Goal: Task Accomplishment & Management: Manage account settings

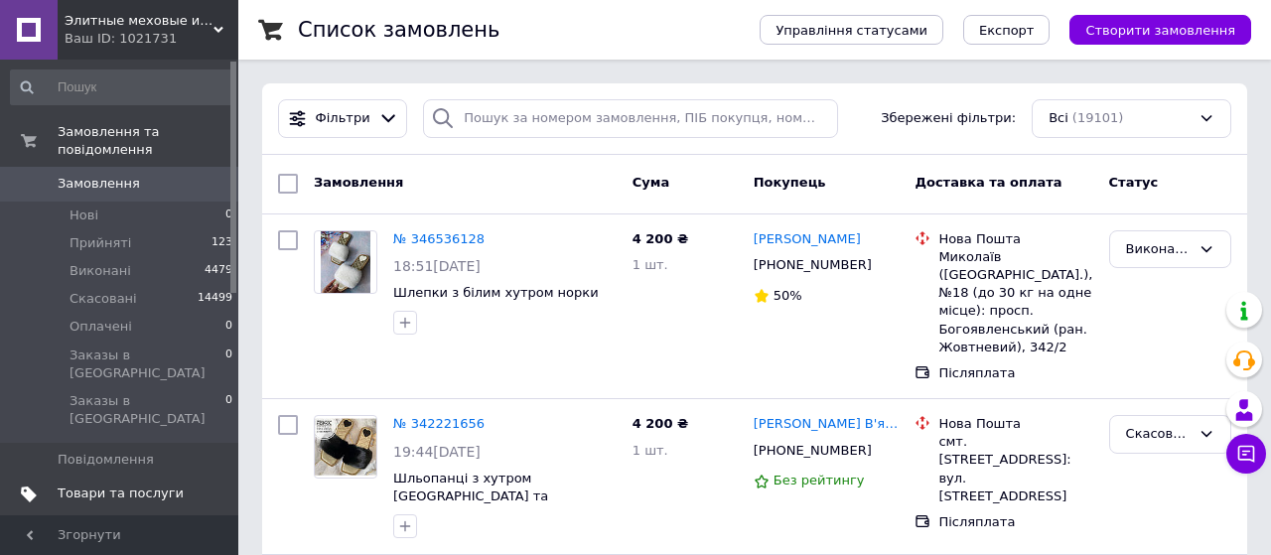
click at [92, 477] on link "Товари та послуги" at bounding box center [122, 494] width 244 height 34
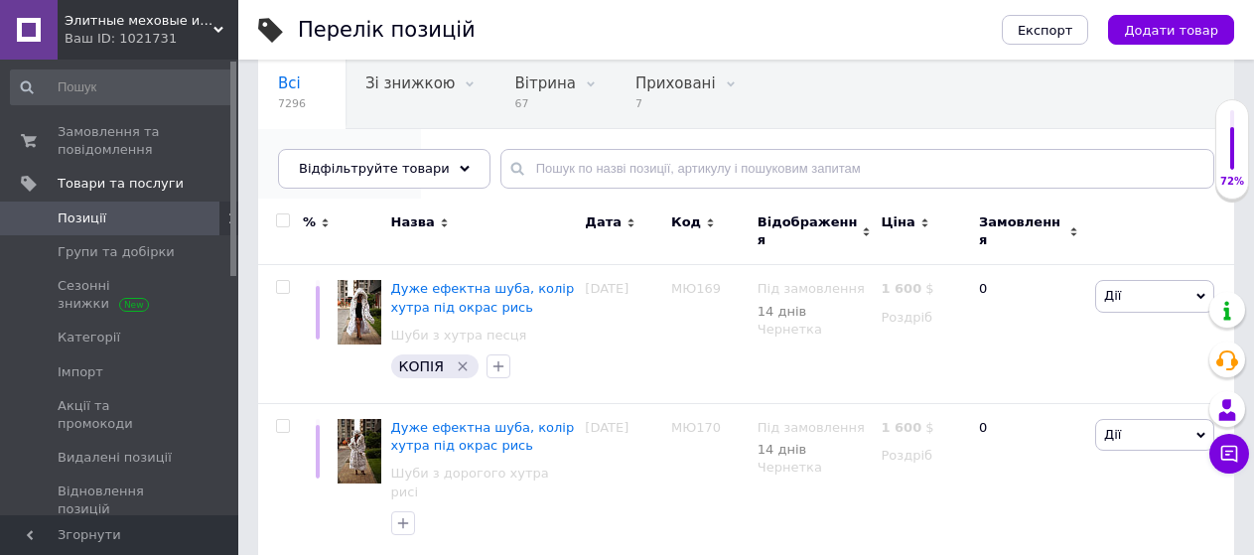
scroll to position [185, 0]
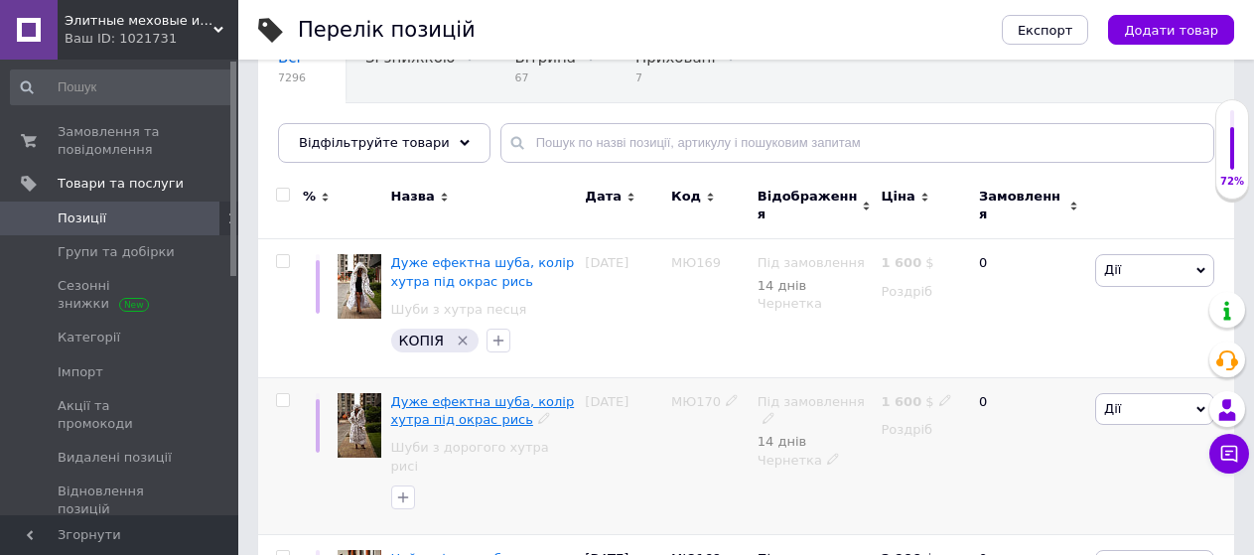
click at [459, 396] on span "Дуже ефектна шуба, колір хутра під окрас рись" at bounding box center [483, 410] width 184 height 33
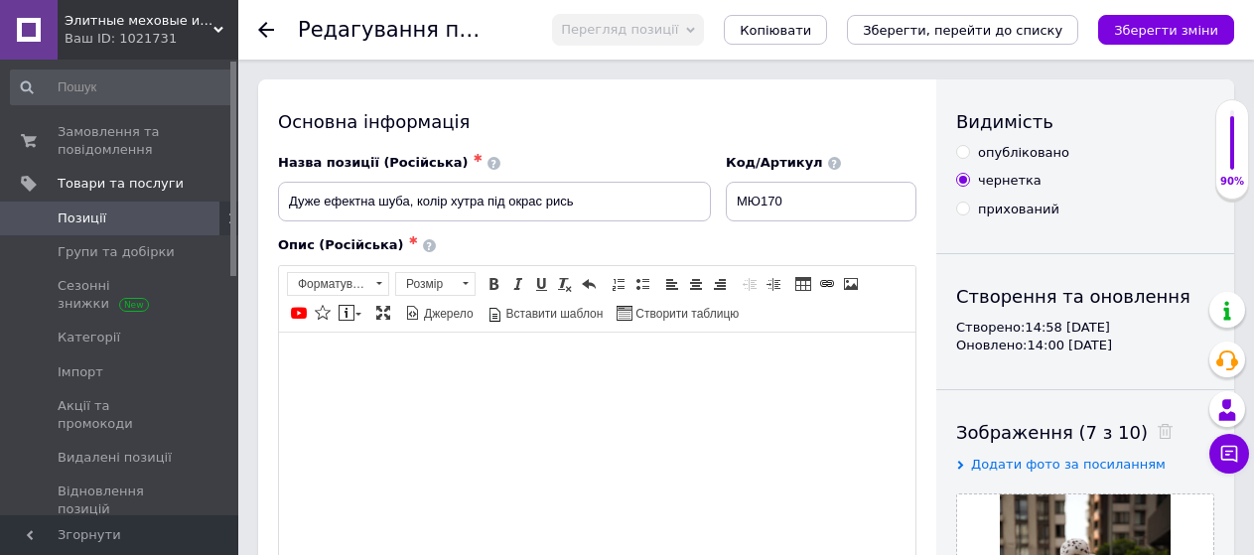
click at [993, 145] on div "опубліковано" at bounding box center [1023, 153] width 91 height 18
click at [969, 145] on input "опубліковано" at bounding box center [962, 151] width 13 height 13
radio input "true"
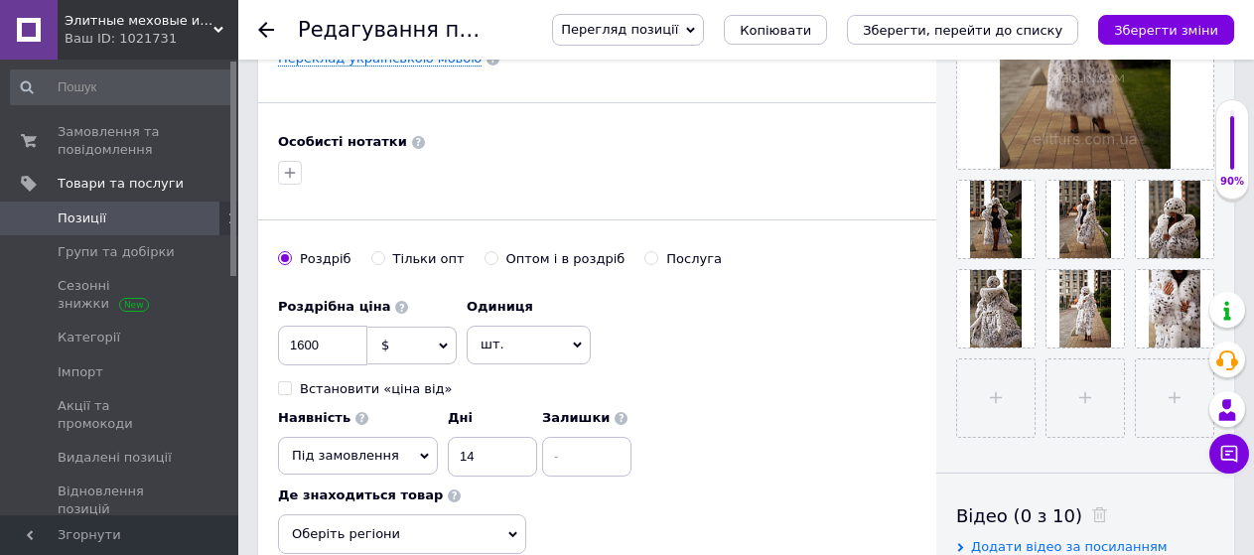
scroll to position [596, 0]
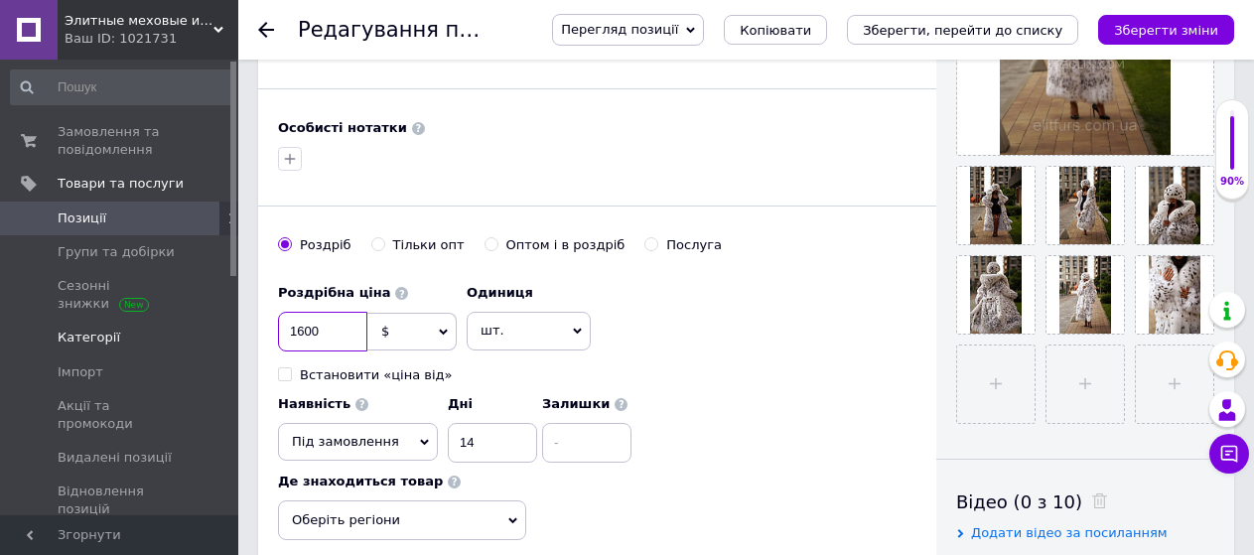
drag, startPoint x: 340, startPoint y: 336, endPoint x: 221, endPoint y: 342, distance: 118.3
type input "4000"
click at [905, 220] on div "Основна інформація Назва позиції (Російська) ✱ Дуже ефектна шуба, колір хутра п…" at bounding box center [597, 62] width 678 height 1156
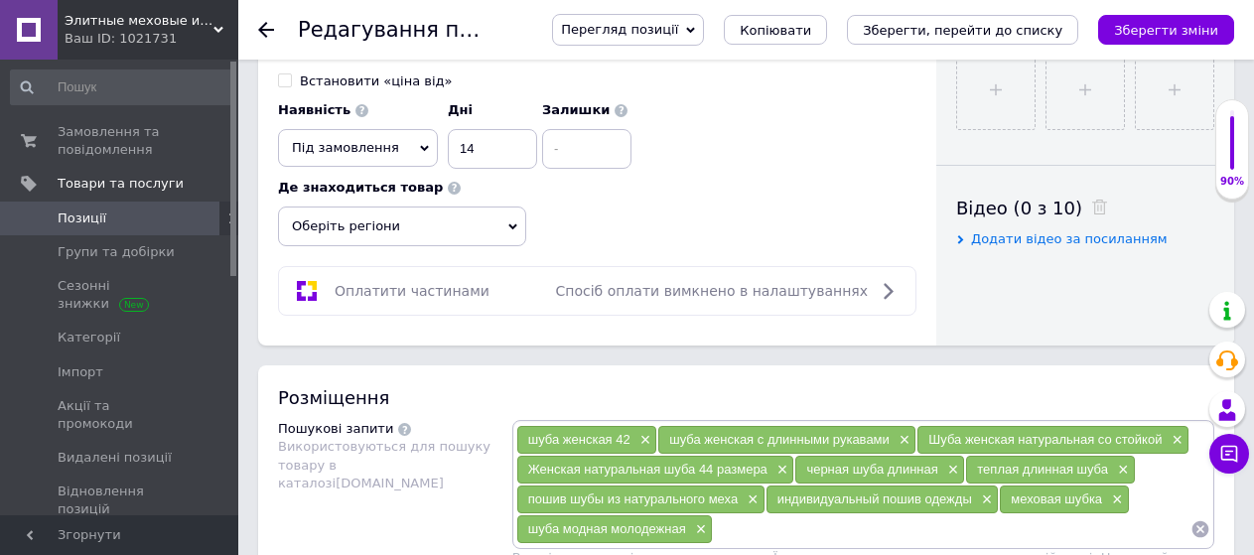
scroll to position [893, 0]
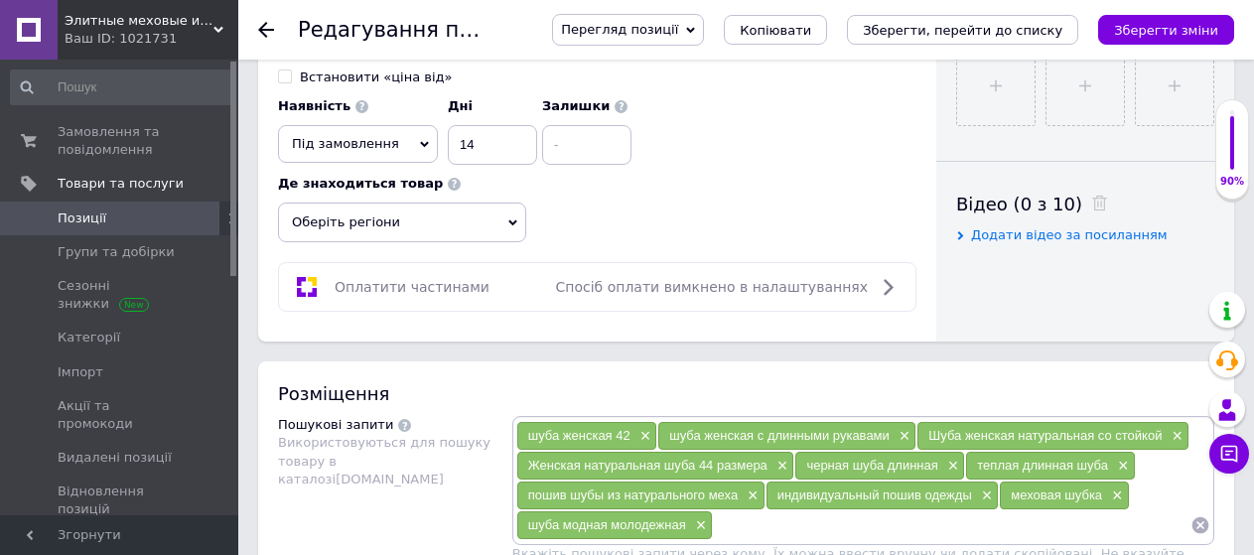
click at [1193, 45] on div "Перегляд позиції Зберегти та переглянути на сайті Зберегти та переглянути на ма…" at bounding box center [883, 30] width 702 height 32
click at [1193, 41] on button "Зберегти зміни" at bounding box center [1166, 30] width 136 height 30
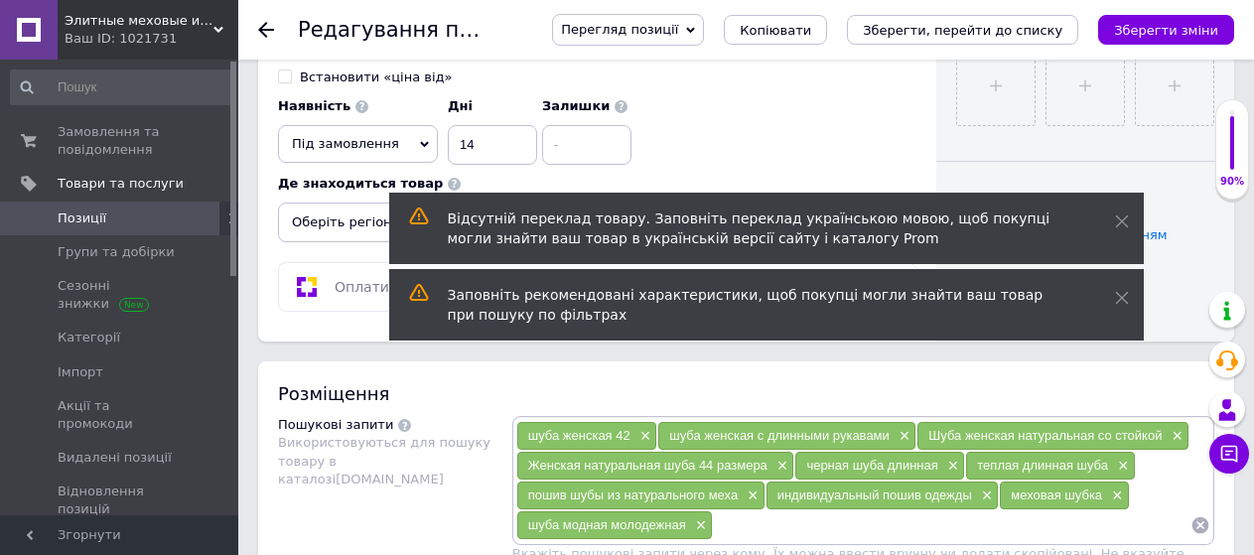
click at [118, 223] on span "Позиції" at bounding box center [121, 218] width 126 height 18
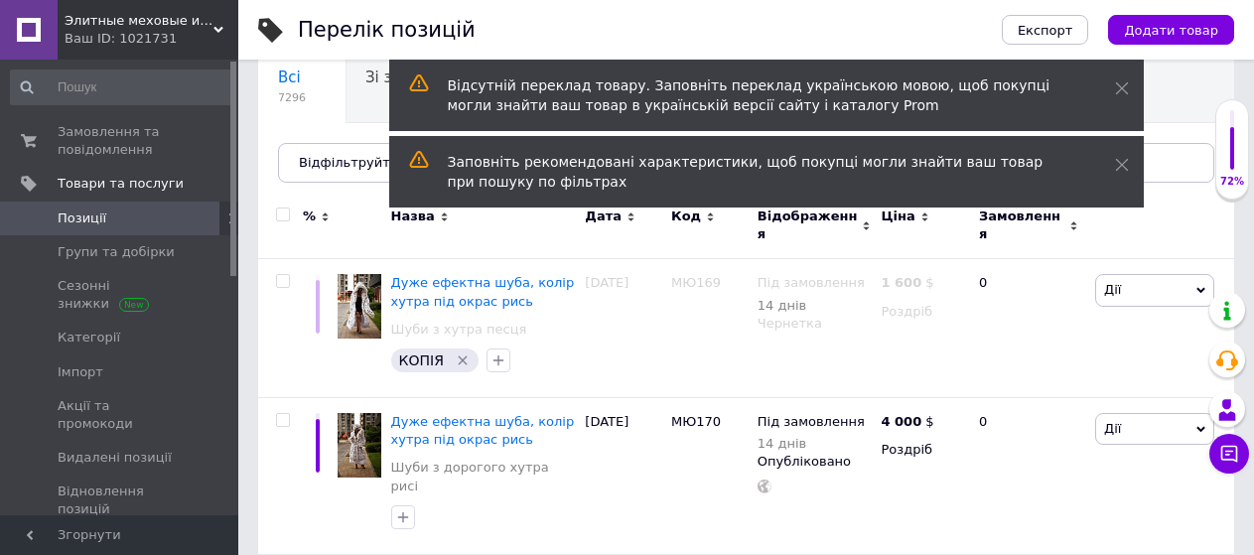
scroll to position [165, 0]
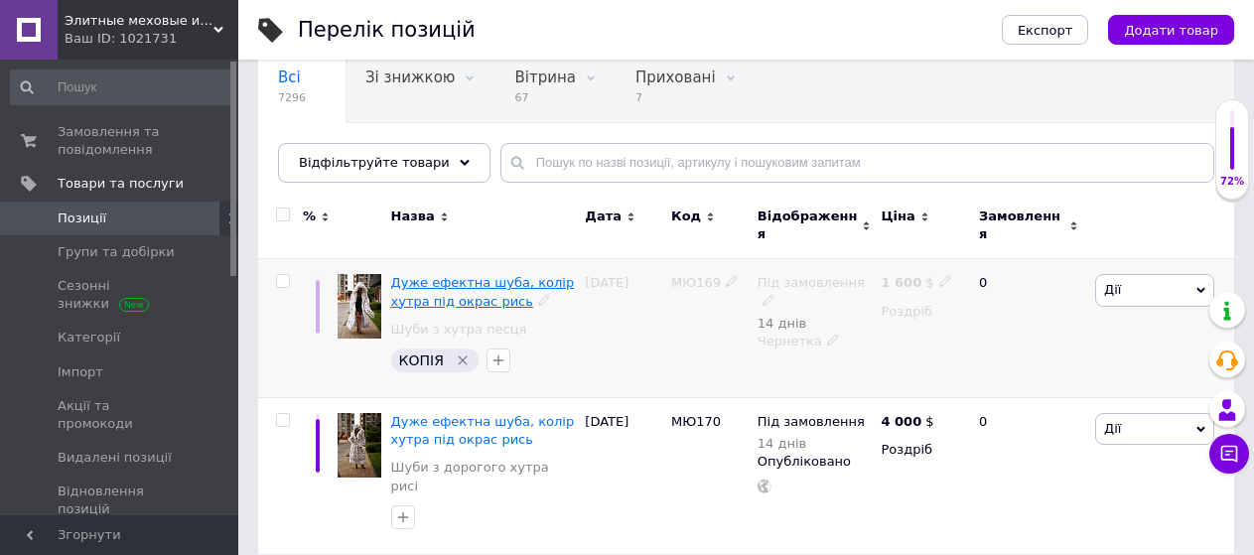
click at [445, 289] on span "Дуже ефектна шуба, колір хутра під окрас рись" at bounding box center [483, 291] width 184 height 33
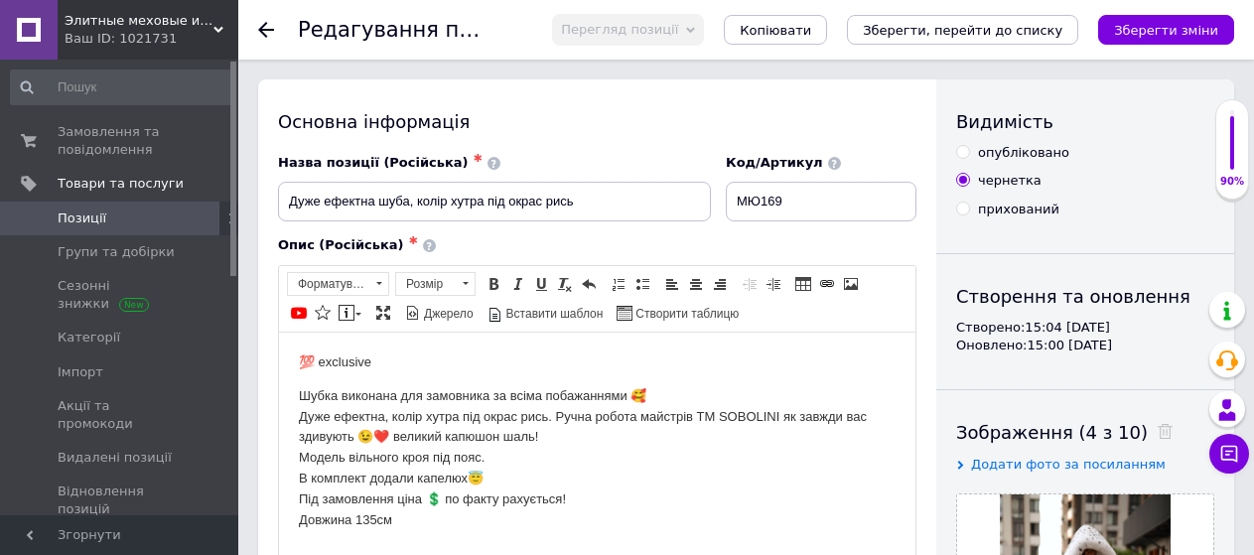
click at [1045, 159] on div "опубліковано" at bounding box center [1023, 153] width 91 height 18
click at [969, 158] on input "опубліковано" at bounding box center [962, 151] width 13 height 13
radio input "true"
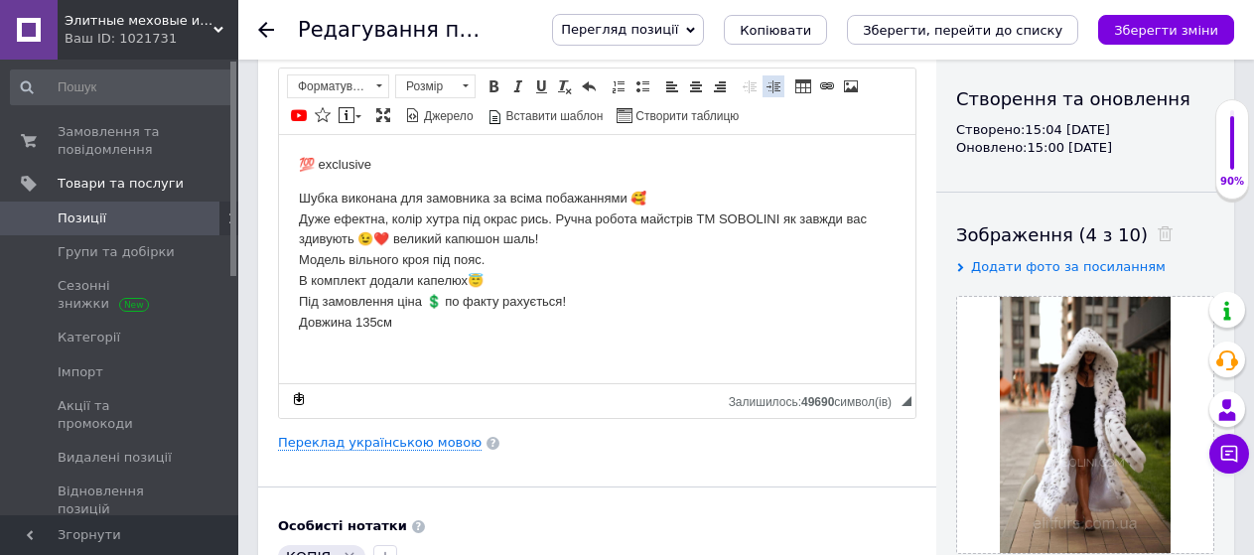
scroll to position [463, 0]
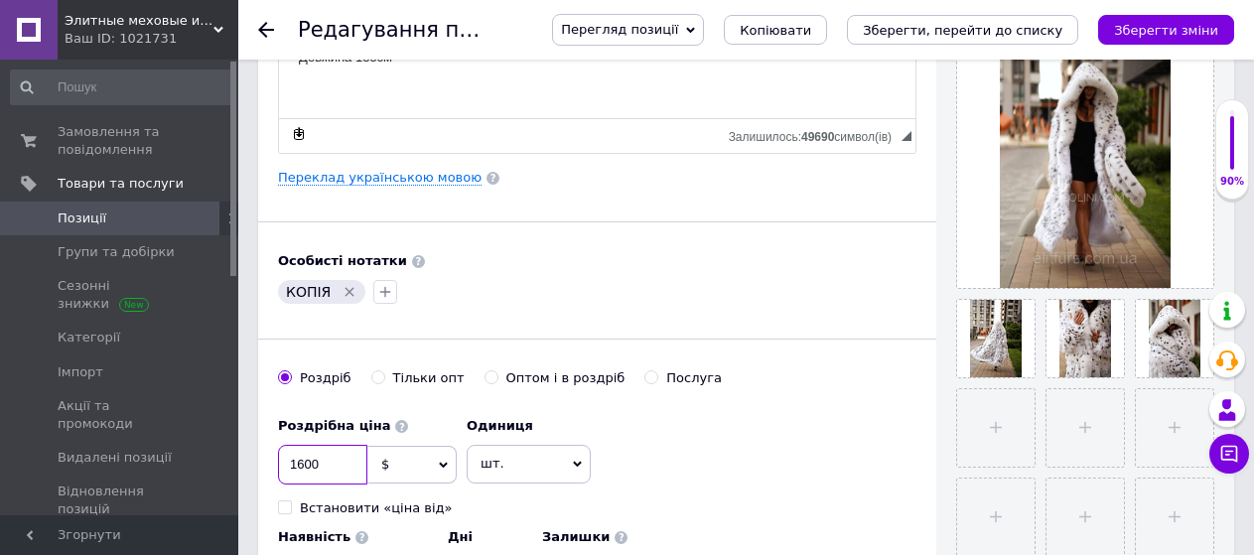
drag, startPoint x: 307, startPoint y: 470, endPoint x: 278, endPoint y: 469, distance: 28.8
click at [278, 469] on input "1600" at bounding box center [322, 465] width 89 height 40
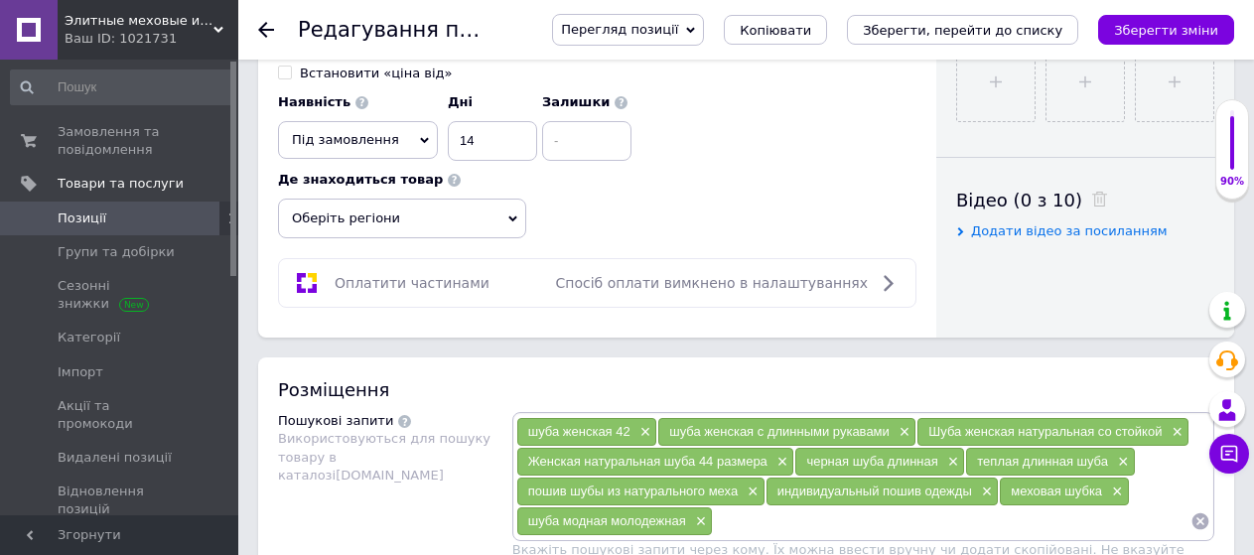
scroll to position [953, 0]
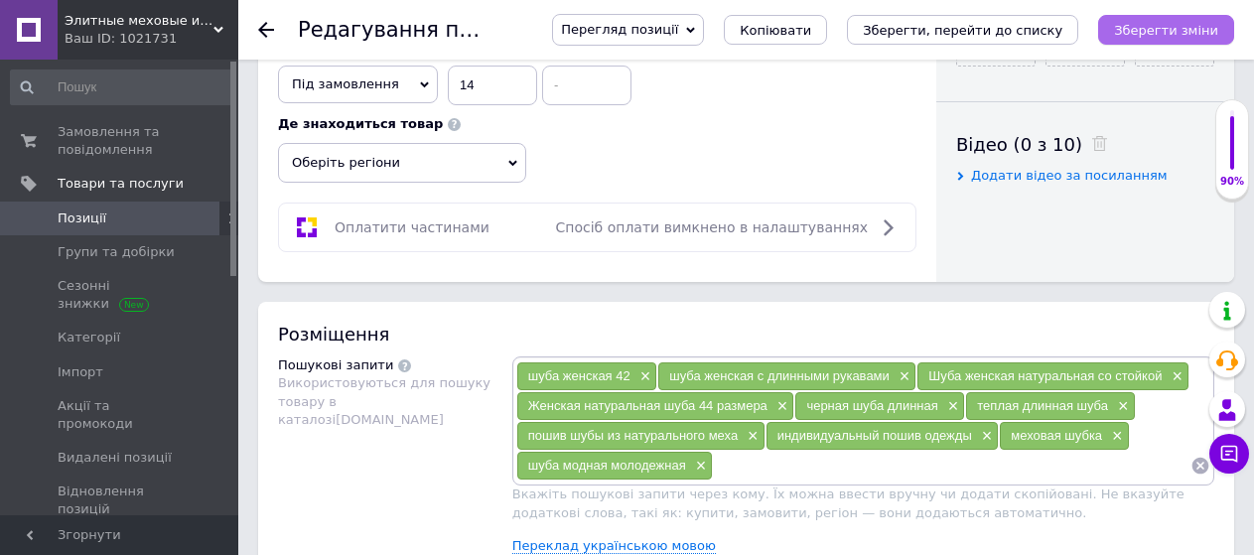
type input "4000"
click at [1129, 44] on button "Зберегти зміни" at bounding box center [1166, 30] width 136 height 30
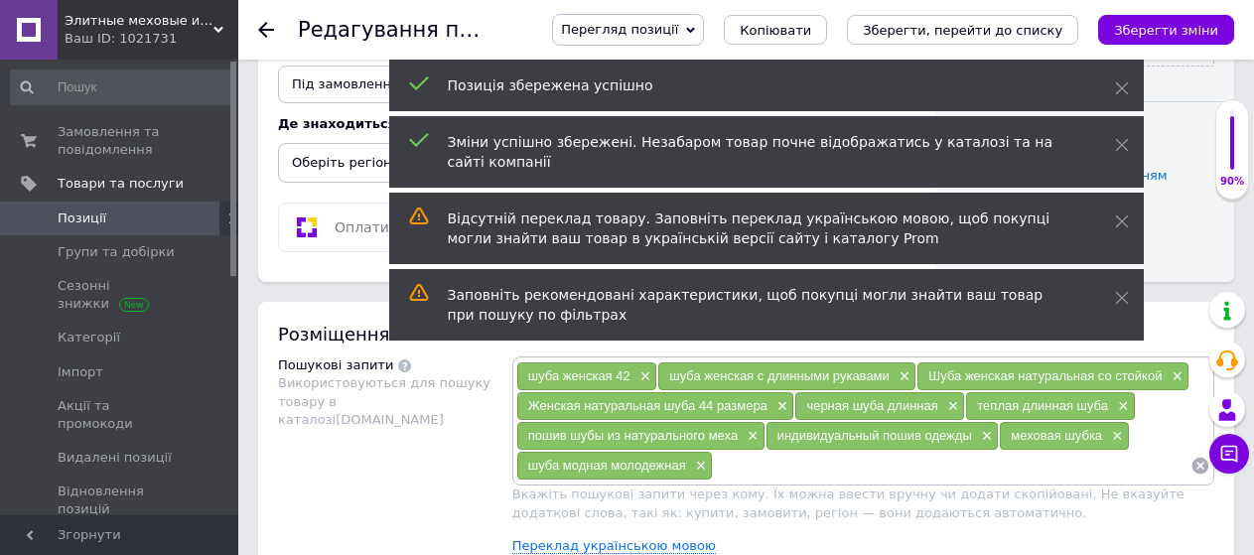
click at [80, 214] on span "Позиції" at bounding box center [82, 218] width 49 height 18
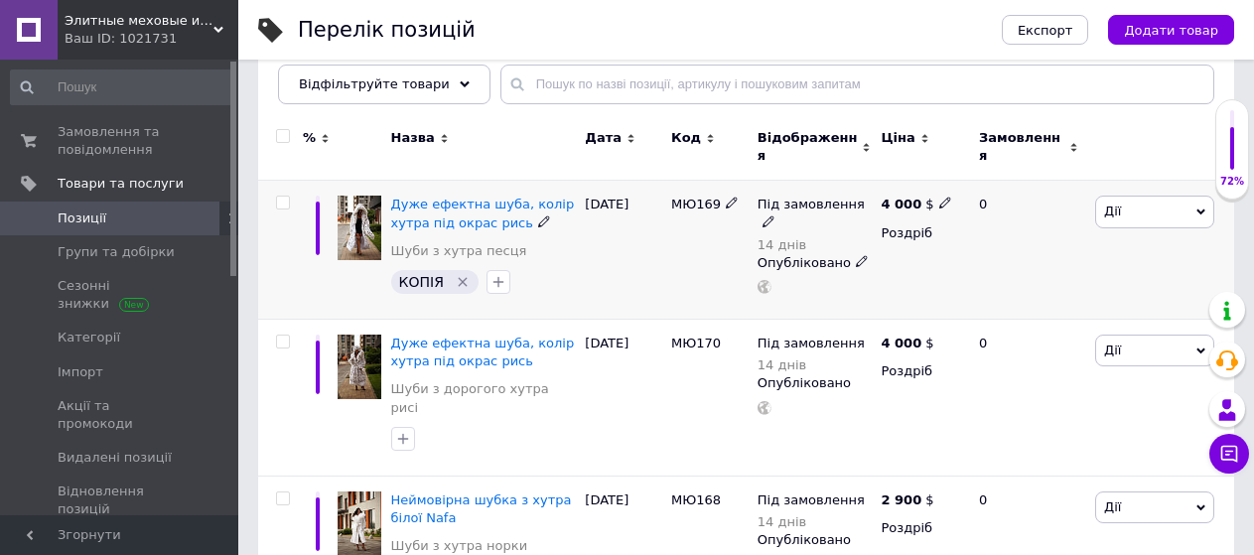
scroll to position [264, 0]
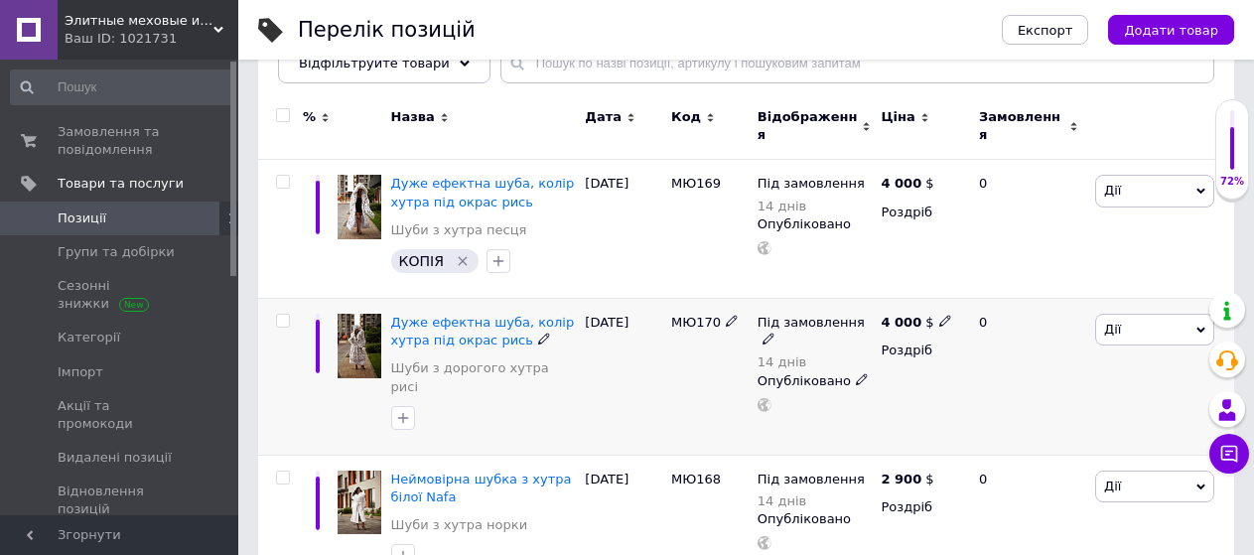
click at [1139, 314] on span "Дії" at bounding box center [1154, 330] width 119 height 32
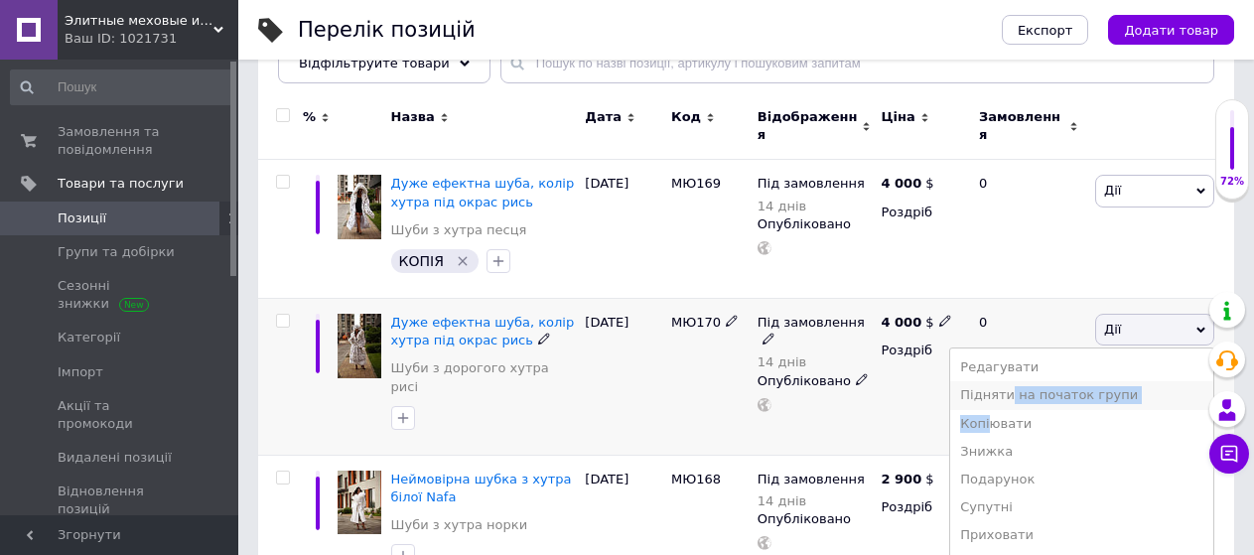
drag, startPoint x: 1023, startPoint y: 415, endPoint x: 1039, endPoint y: 390, distance: 30.0
click at [1039, 390] on ul "Редагувати Підняти на початок групи Копіювати Знижка Подарунок Супутні Приховат…" at bounding box center [1081, 507] width 265 height 320
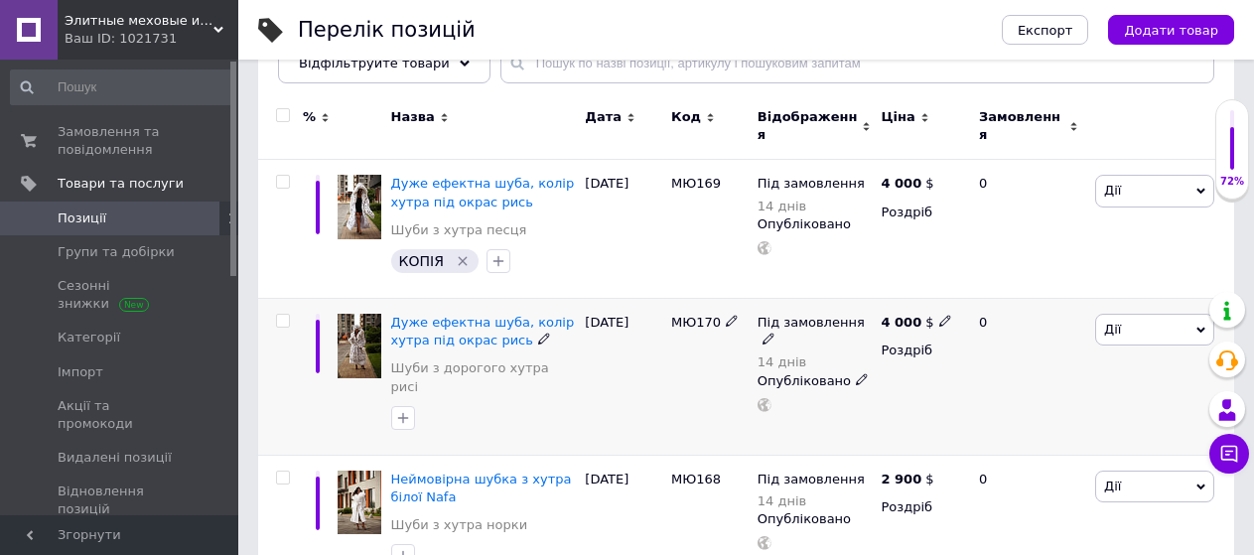
click at [1039, 389] on div "0" at bounding box center [1028, 376] width 123 height 157
click at [1140, 340] on div "[PERSON_NAME] Підняти на початок групи Копіювати Знижка Подарунок Супутні Прихо…" at bounding box center [1162, 376] width 144 height 157
click at [1130, 319] on span "Дії" at bounding box center [1154, 330] width 119 height 32
click at [1087, 381] on li "Підняти на початок групи" at bounding box center [1081, 395] width 263 height 28
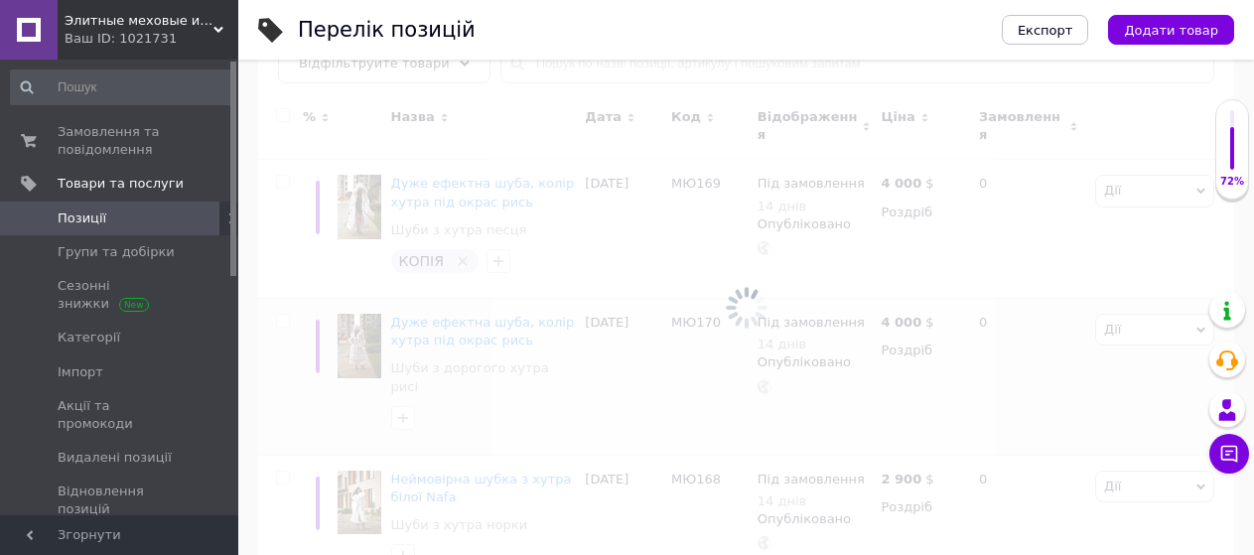
click at [1149, 192] on div at bounding box center [746, 307] width 1016 height 495
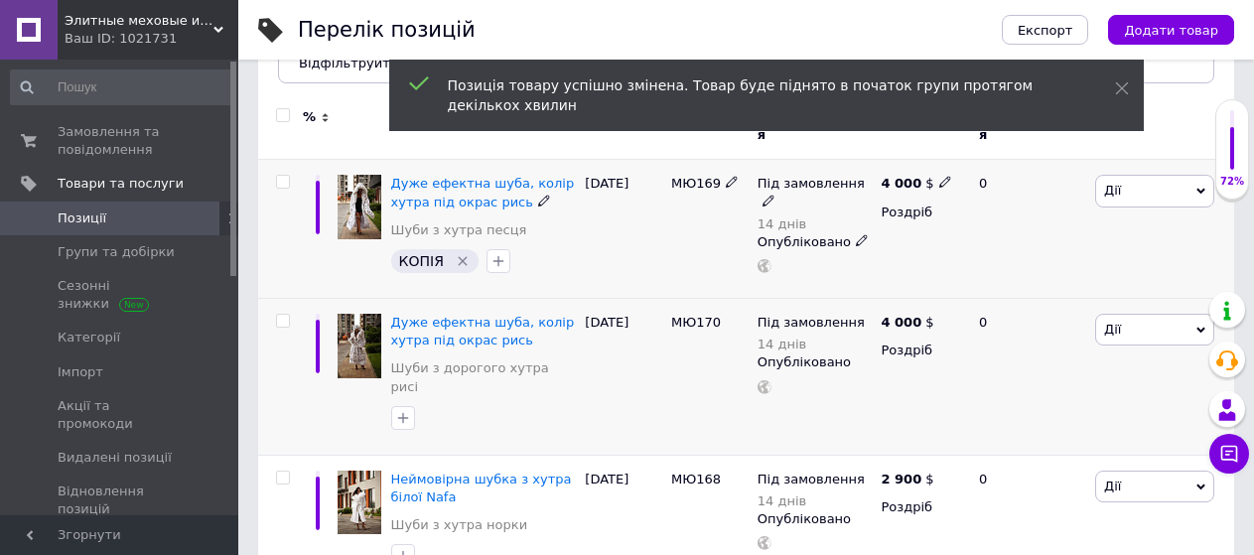
click at [1146, 187] on span "Дії" at bounding box center [1154, 191] width 119 height 32
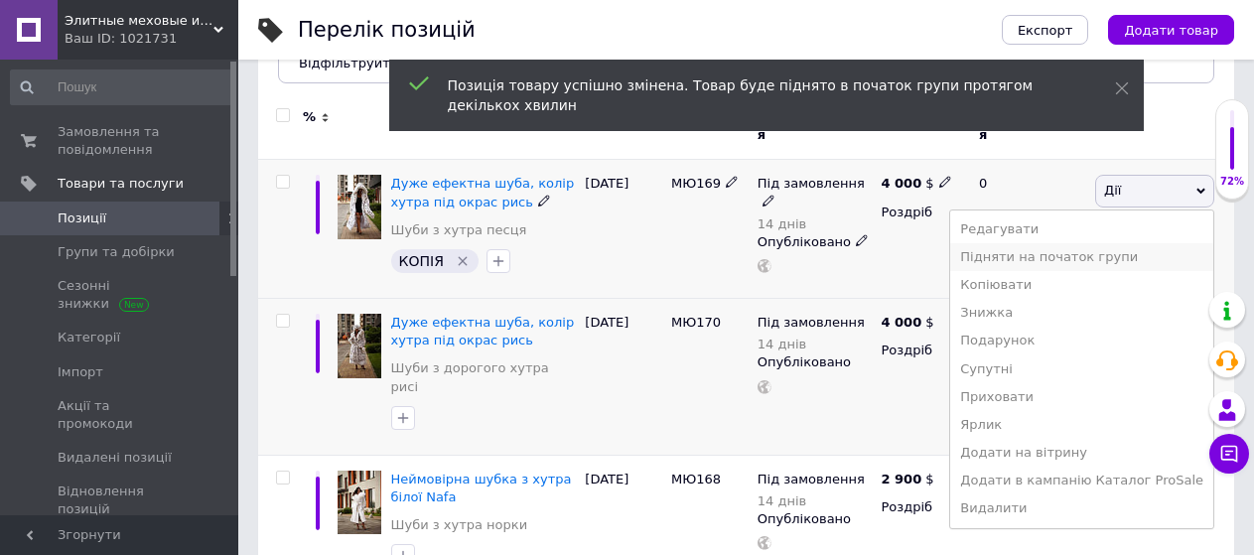
click at [1087, 243] on li "Підняти на початок групи" at bounding box center [1081, 257] width 263 height 28
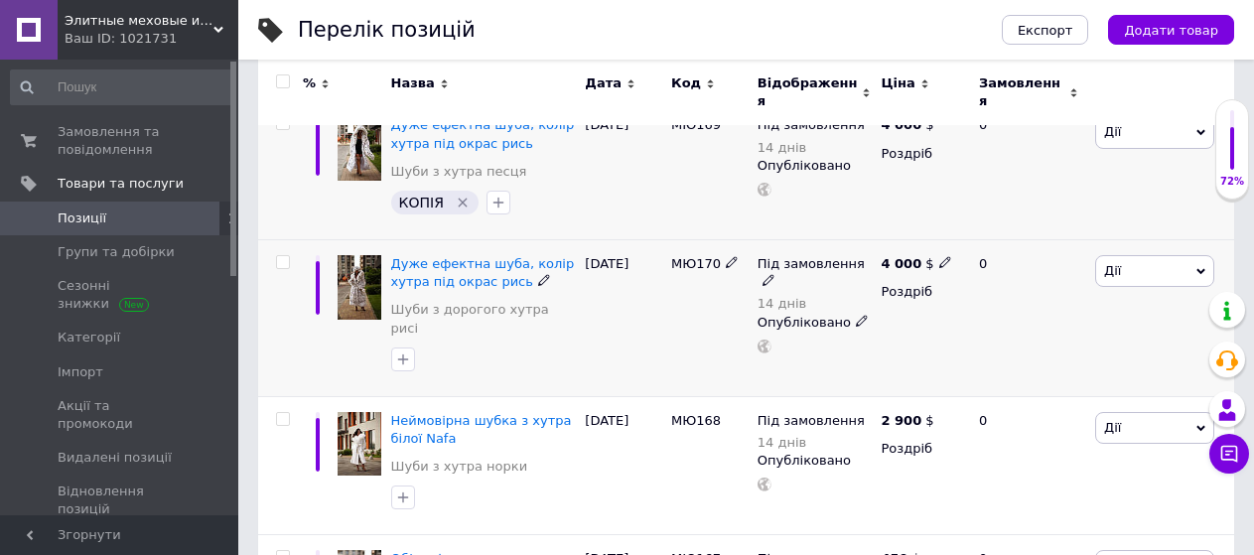
scroll to position [343, 0]
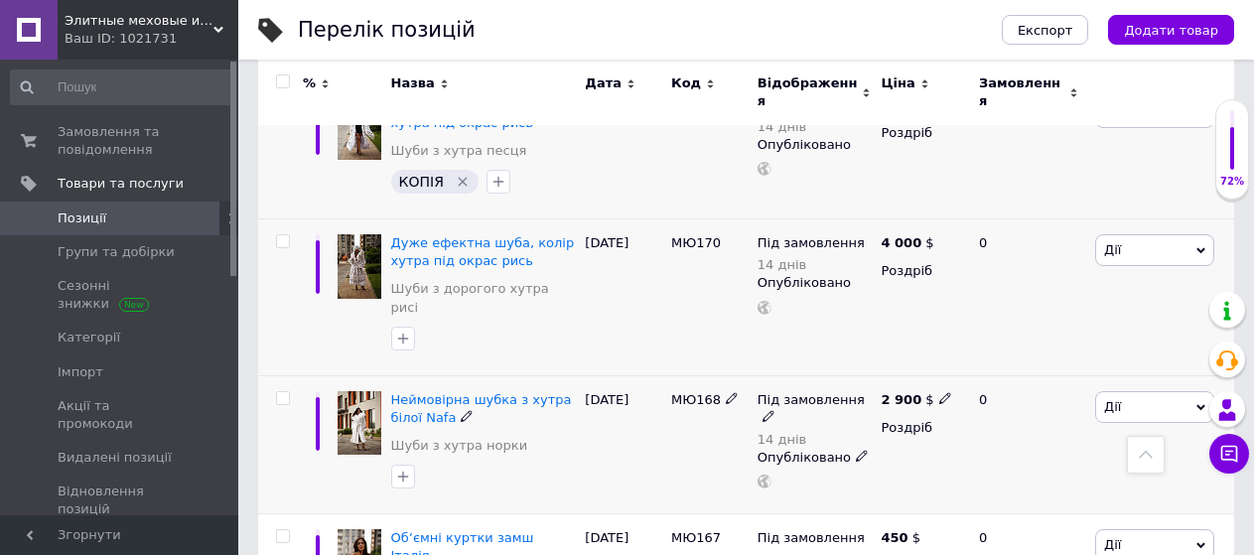
click at [1139, 391] on span "Дії" at bounding box center [1154, 407] width 119 height 32
click at [1090, 459] on li "Підняти на початок групи" at bounding box center [1081, 473] width 263 height 28
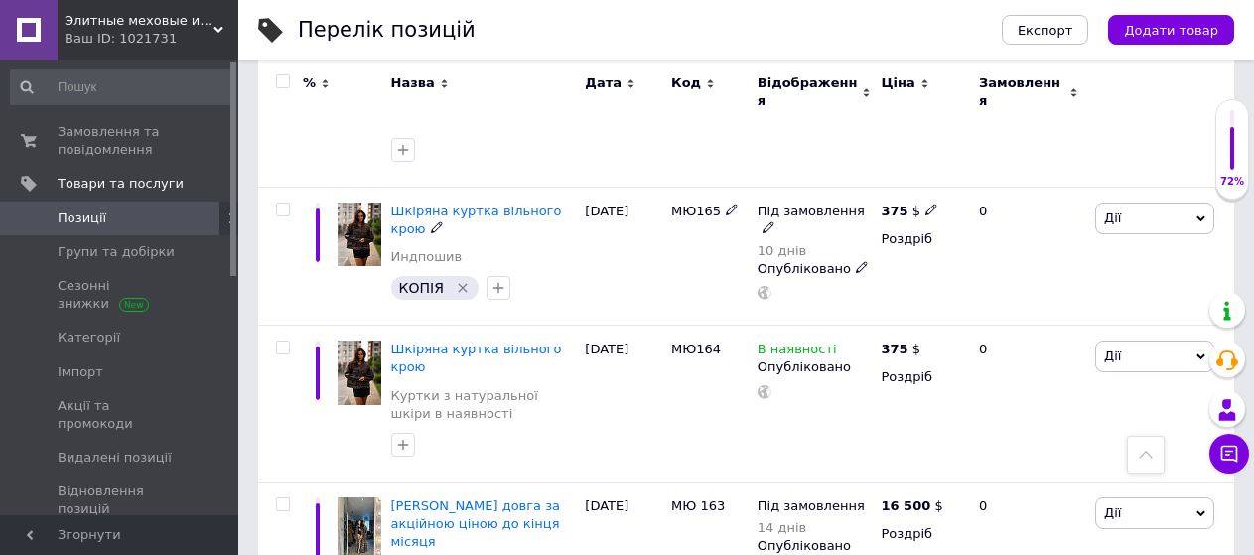
scroll to position [966, 0]
